Goal: Task Accomplishment & Management: Manage account settings

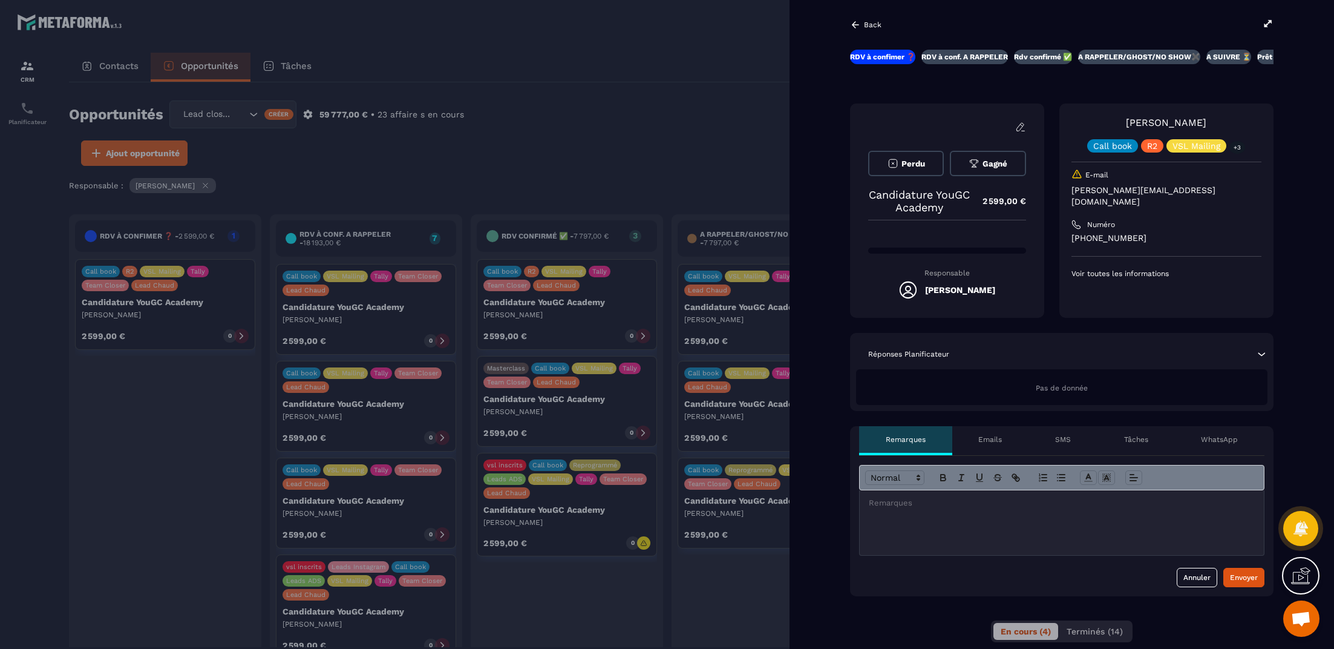
click at [971, 63] on div "RDV à conf. A RAPPELER" at bounding box center [964, 57] width 87 height 15
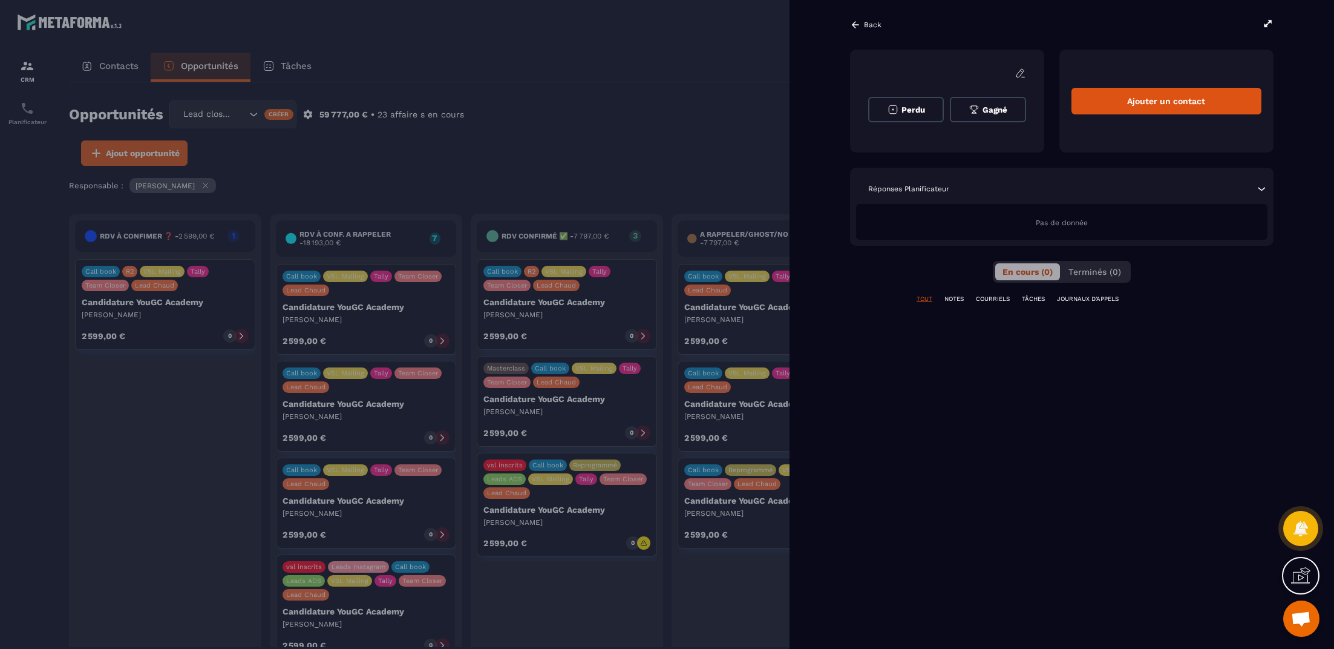
click at [901, 116] on button "Perdu" at bounding box center [906, 109] width 76 height 25
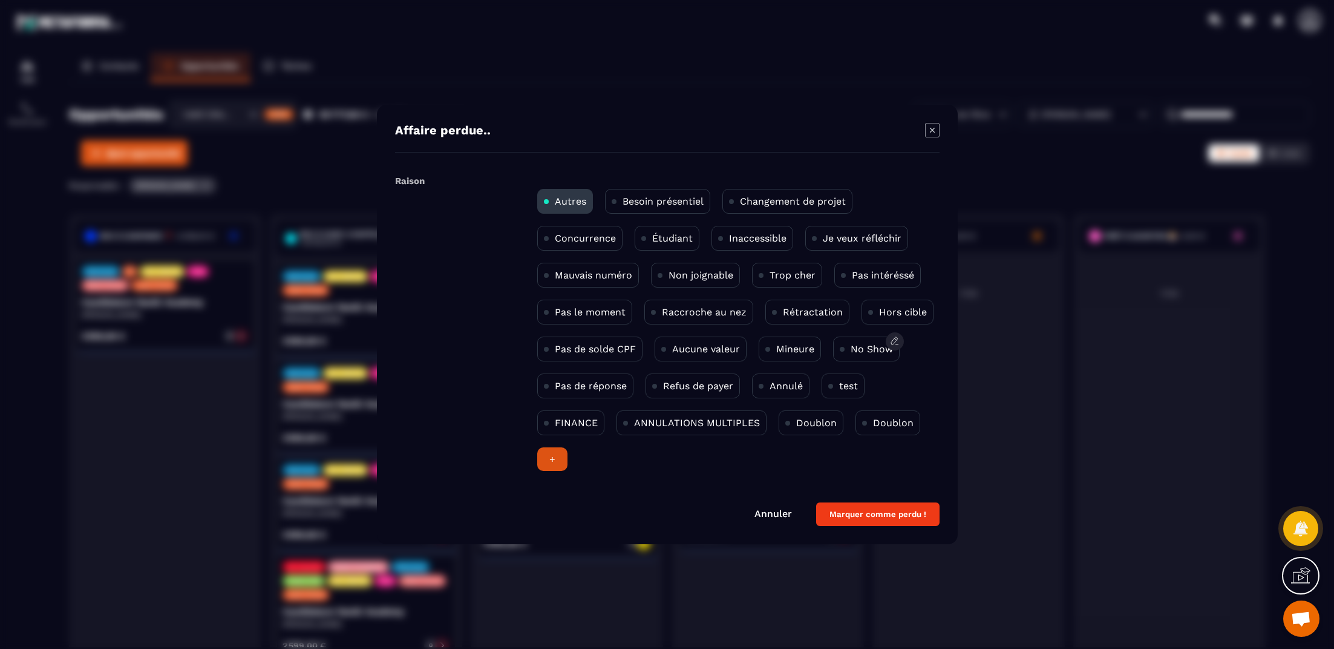
click at [868, 347] on p "No Show" at bounding box center [872, 348] width 42 height 11
click at [874, 510] on button "Marquer comme perdu !" at bounding box center [877, 514] width 123 height 24
click at [874, 511] on button "Marquer comme perdu !" at bounding box center [877, 514] width 123 height 24
click at [875, 514] on button "Marquer comme perdu !" at bounding box center [877, 514] width 123 height 24
click at [934, 135] on icon "Modal window" at bounding box center [932, 130] width 15 height 15
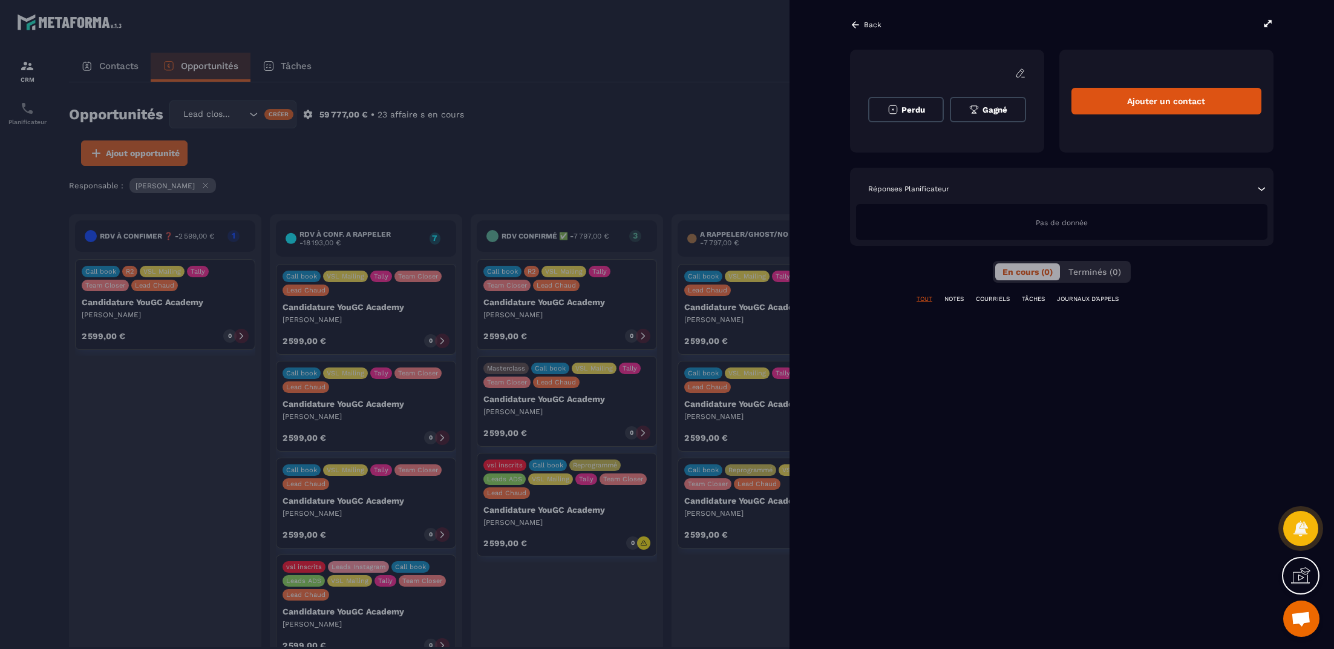
click at [866, 24] on p "Back" at bounding box center [873, 25] width 18 height 8
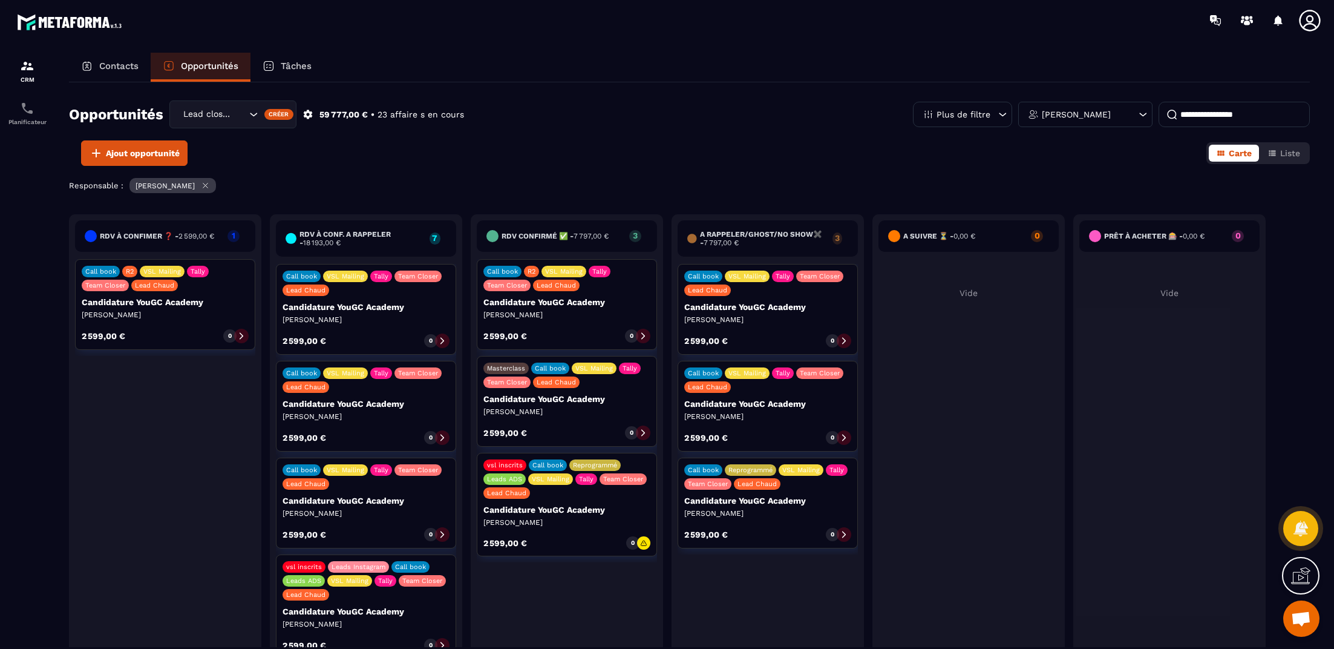
click at [234, 321] on div "Call book R2 VSL Mailing Tally Team Closer Lead Chaud Candidature YouGC Academy…" at bounding box center [165, 304] width 180 height 91
click at [239, 333] on icon at bounding box center [241, 336] width 8 height 8
